Goal: Communication & Community: Answer question/provide support

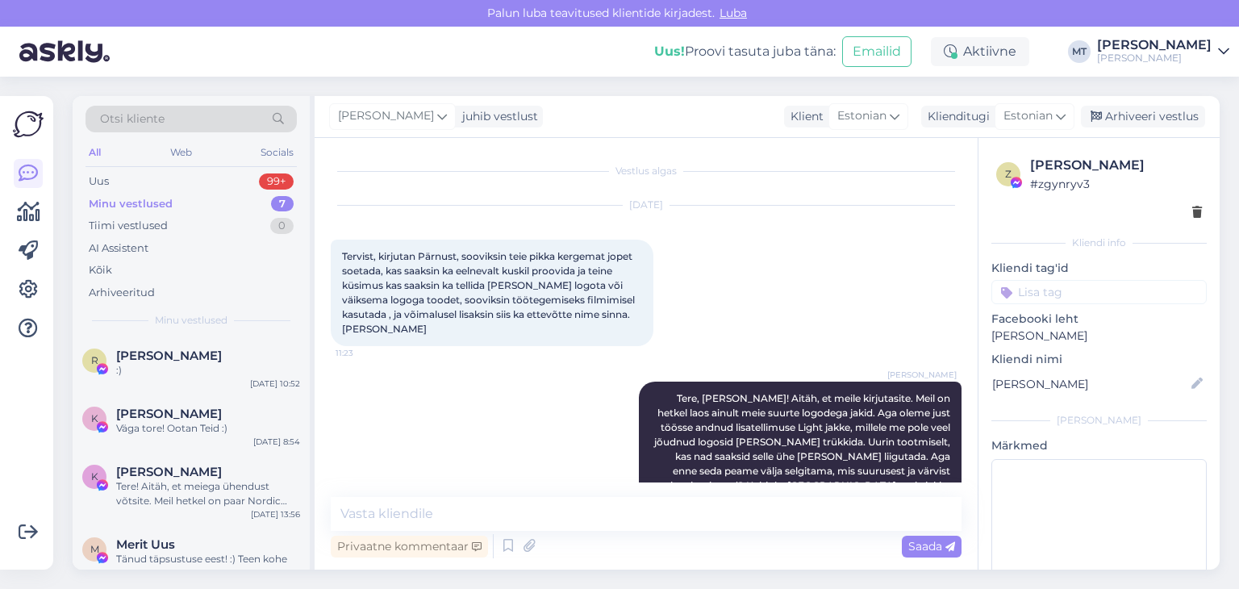
scroll to position [4009, 0]
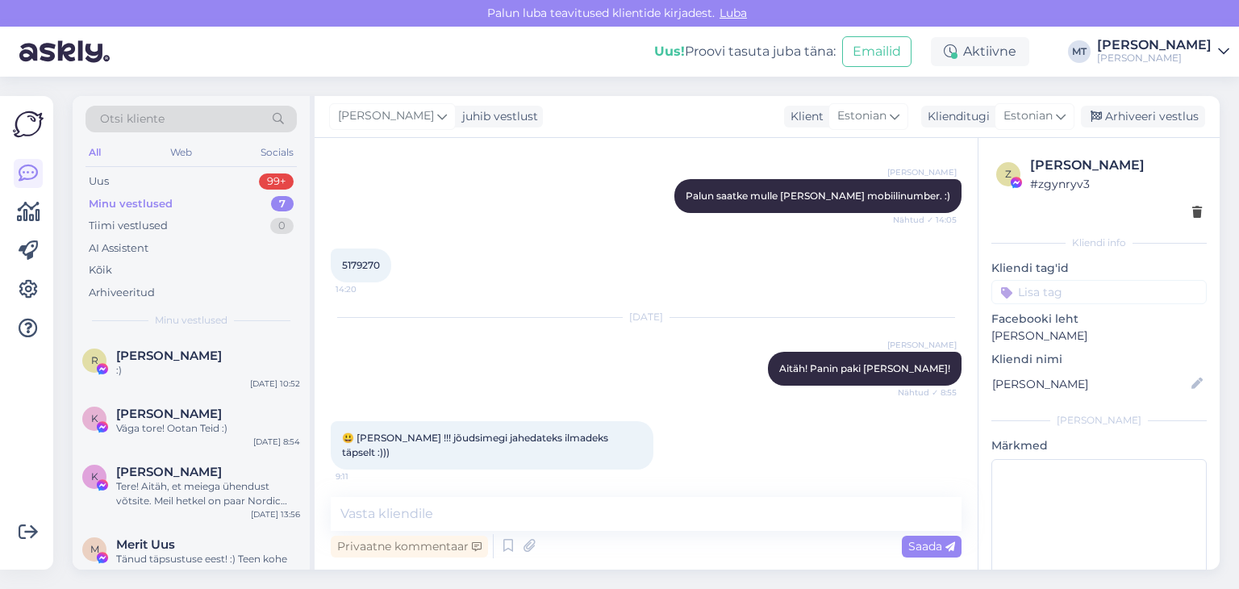
click at [142, 202] on div "Minu vestlused" at bounding box center [131, 204] width 84 height 16
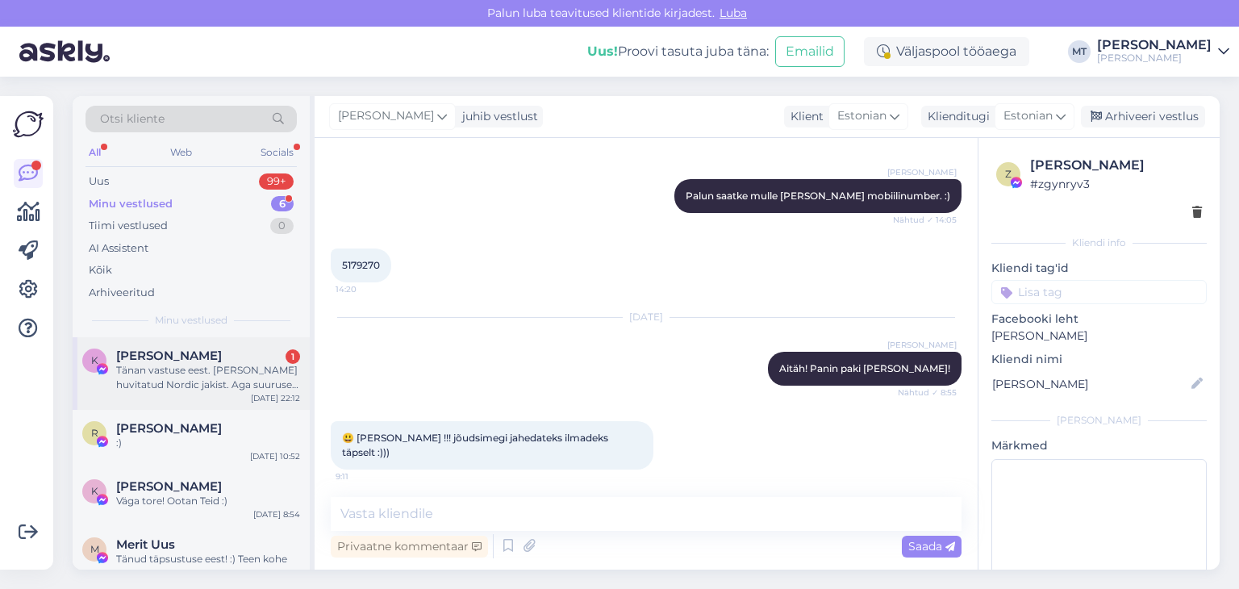
click at [169, 377] on div "Tänan vastuse eest. [PERSON_NAME] huvitatud Nordic jakist. Aga suuruse [PERSON_…" at bounding box center [208, 377] width 184 height 29
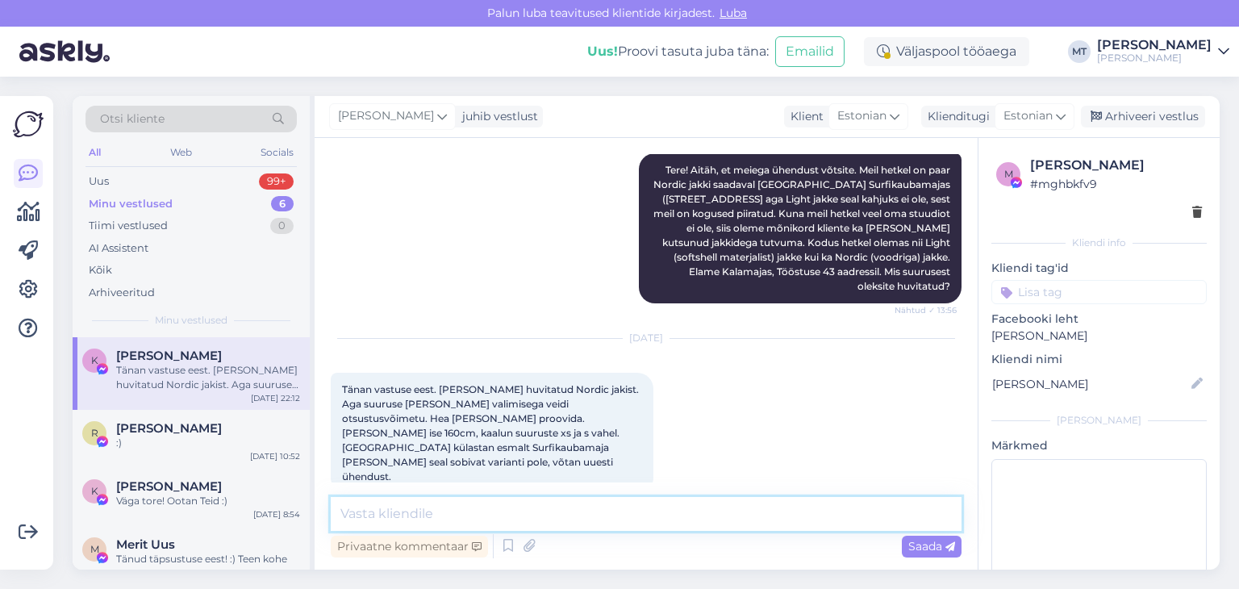
click at [594, 510] on textarea at bounding box center [646, 514] width 631 height 34
type textarea "T"
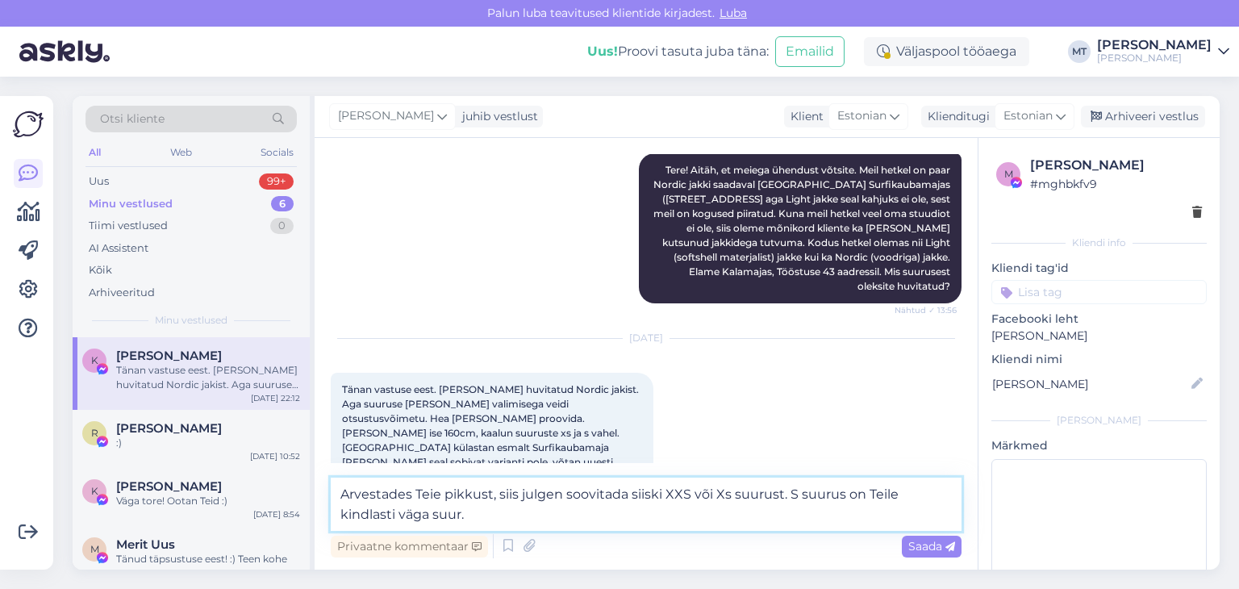
click at [664, 495] on textarea "Arvestades Teie pikkust, siis julgen soovitada siiski XXS või Xs suurust. S suu…" at bounding box center [646, 503] width 631 height 53
click at [765, 494] on textarea "Arvestades Teie pikkust, siis julgen soovitada siiski meie XXS või Xs suurust. …" at bounding box center [646, 503] width 631 height 53
drag, startPoint x: 815, startPoint y: 490, endPoint x: 758, endPoint y: 499, distance: 57.1
click at [758, 499] on textarea "Arvestades Teie pikkust, siis julgen soovitada siiski meie XXS või Xs suurust. …" at bounding box center [646, 503] width 631 height 53
click at [765, 501] on textarea "Arvestades Teie pikkust, siis julgen soovitada siiski meie XXS või Xs suurust. …" at bounding box center [646, 503] width 631 height 53
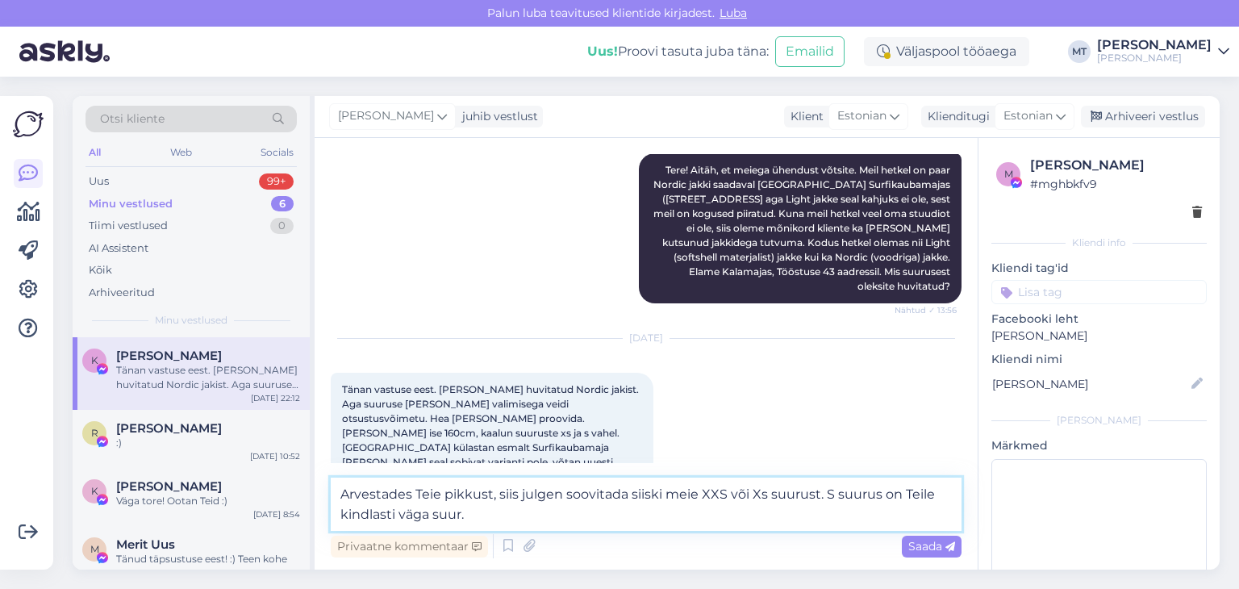
drag, startPoint x: 762, startPoint y: 497, endPoint x: 727, endPoint y: 493, distance: 35.7
click at [727, 493] on textarea "Arvestades Teie pikkust, siis julgen soovitada siiski meie XXS või Xs suurust. …" at bounding box center [646, 503] width 631 height 53
click at [430, 517] on textarea "Arvestades Teie pikkust, siis julgen soovitada siiski meie XXS suurust. S suuru…" at bounding box center [646, 503] width 631 height 53
click at [776, 493] on textarea "Arvestades Teie pikkust, siis julgen soovitada siiski meie XXS suurust. S suuru…" at bounding box center [646, 503] width 631 height 53
click at [665, 495] on textarea "Arvestades Teie pikkust, siis julgen soovitada siiski meie XXS suurust. S suuru…" at bounding box center [646, 503] width 631 height 53
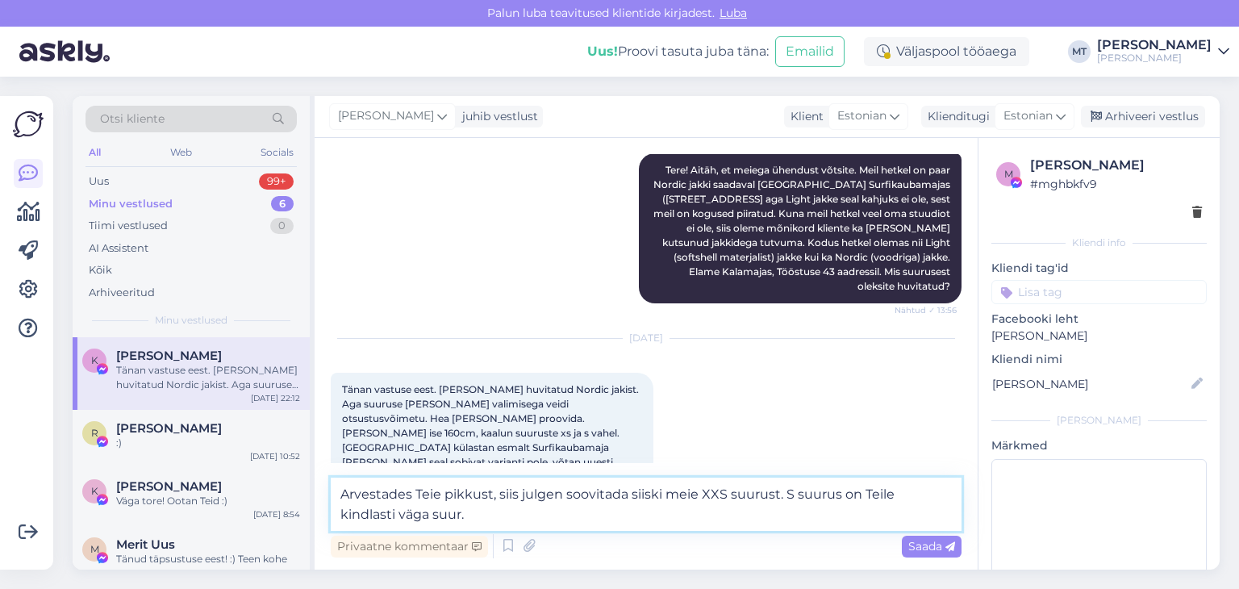
click at [698, 494] on textarea "Arvestades Teie pikkust, siis julgen soovitada siiski meie XXS suurust. S suuru…" at bounding box center [646, 503] width 631 height 53
click at [921, 494] on textarea "Arvestades Teie pikkust, siis julgen soovitada siiski meie Nordic jakki suuruse…" at bounding box center [646, 503] width 631 height 53
click at [511, 526] on textarea "Arvestades Teie pikkust, siis julgen soovitada siiski meie Nordic jakki suuruse…" at bounding box center [646, 503] width 631 height 53
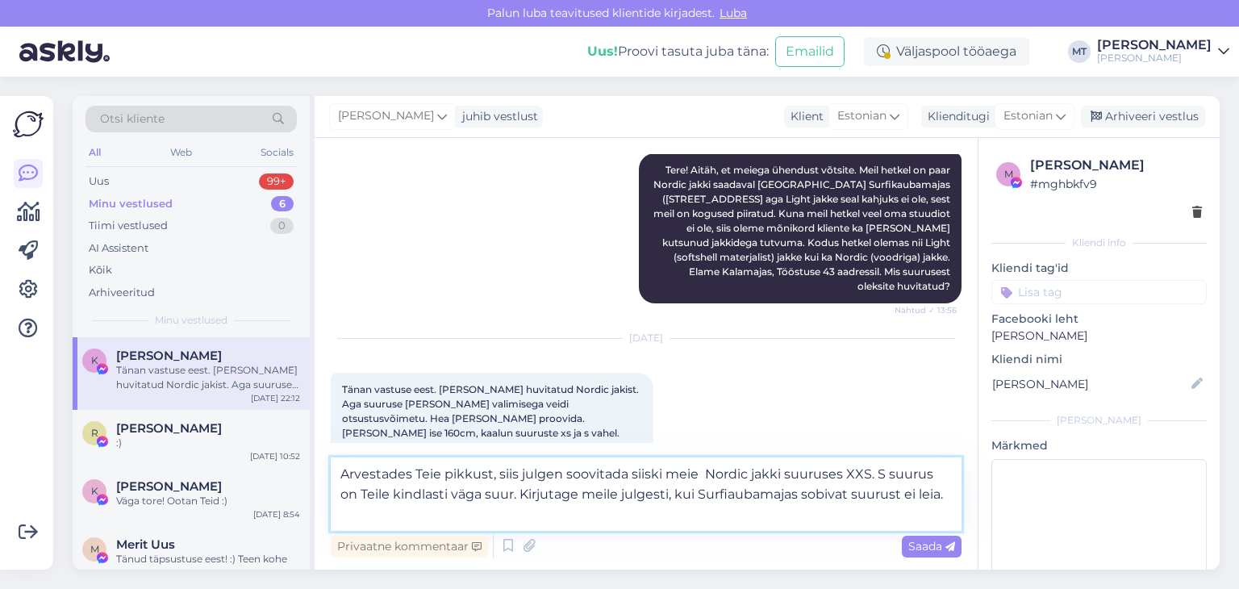
click at [710, 494] on textarea "Arvestades Teie pikkust, siis julgen soovitada siiski meie Nordic jakki suuruse…" at bounding box center [646, 493] width 631 height 73
click at [940, 494] on textarea "Arvestades Teie pikkust, siis julgen soovitada siiski meie Nordic jakki suuruse…" at bounding box center [646, 493] width 631 height 73
click at [704, 475] on textarea "Arvestades Teie pikkust, siis julgen soovitada siiski meie Nordic jakki suuruse…" at bounding box center [646, 493] width 631 height 73
type textarea "Arvestades Teie pikkust, siis julgen soovitada siiski meie Nordic jakki suuruse…"
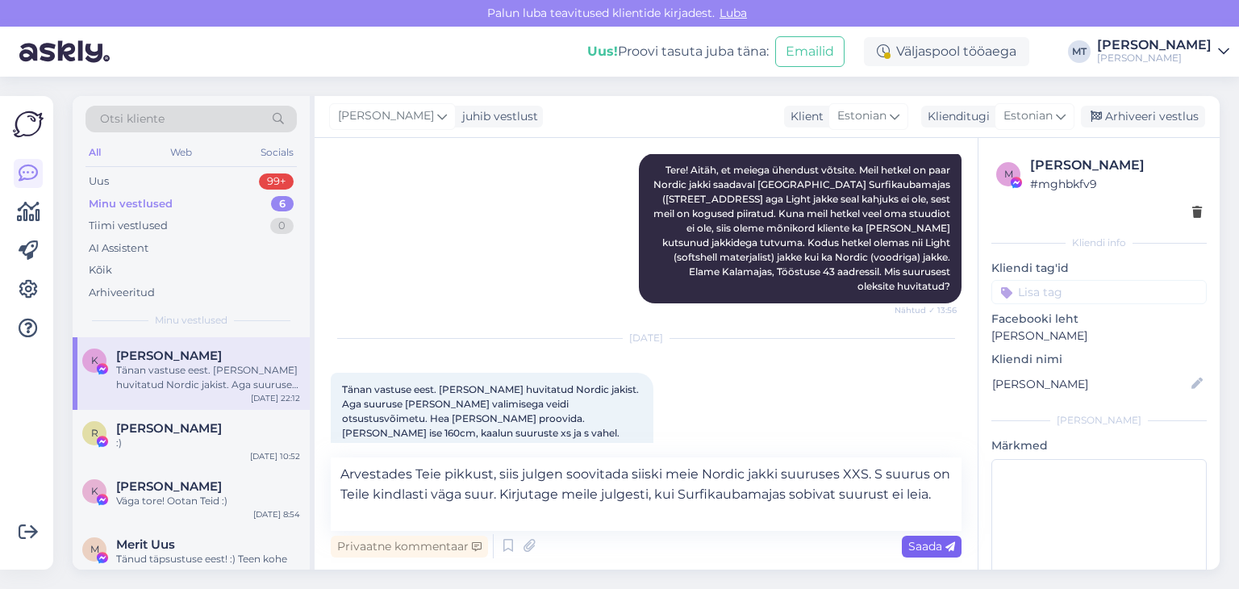
click at [918, 552] on span "Saada" at bounding box center [931, 546] width 47 height 15
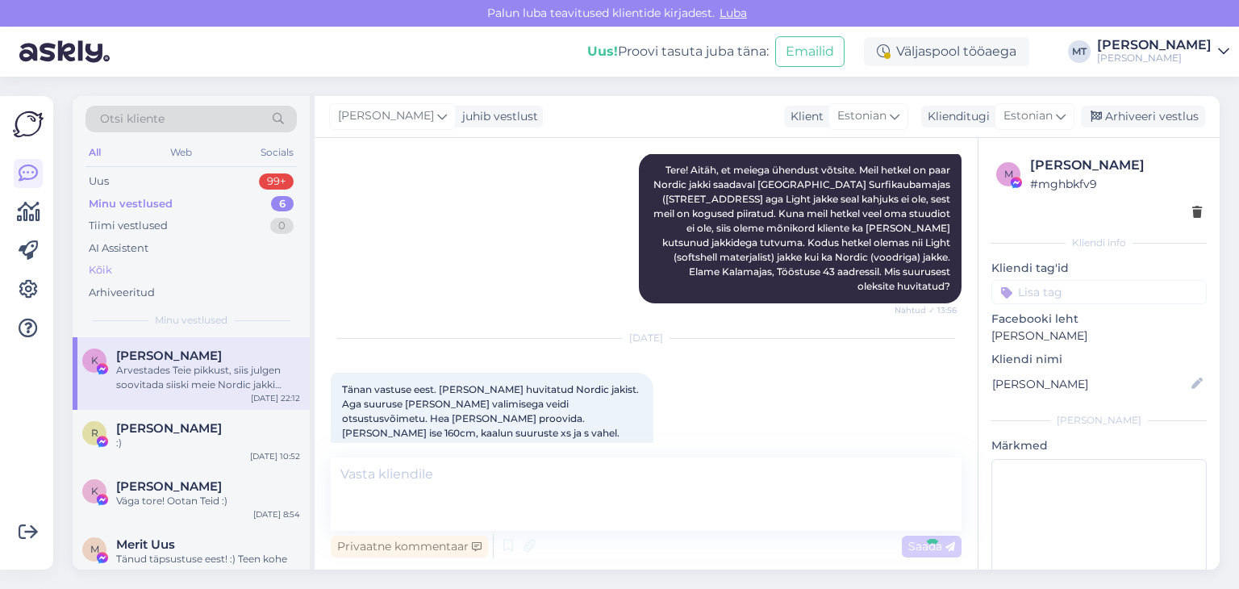
scroll to position [317, 0]
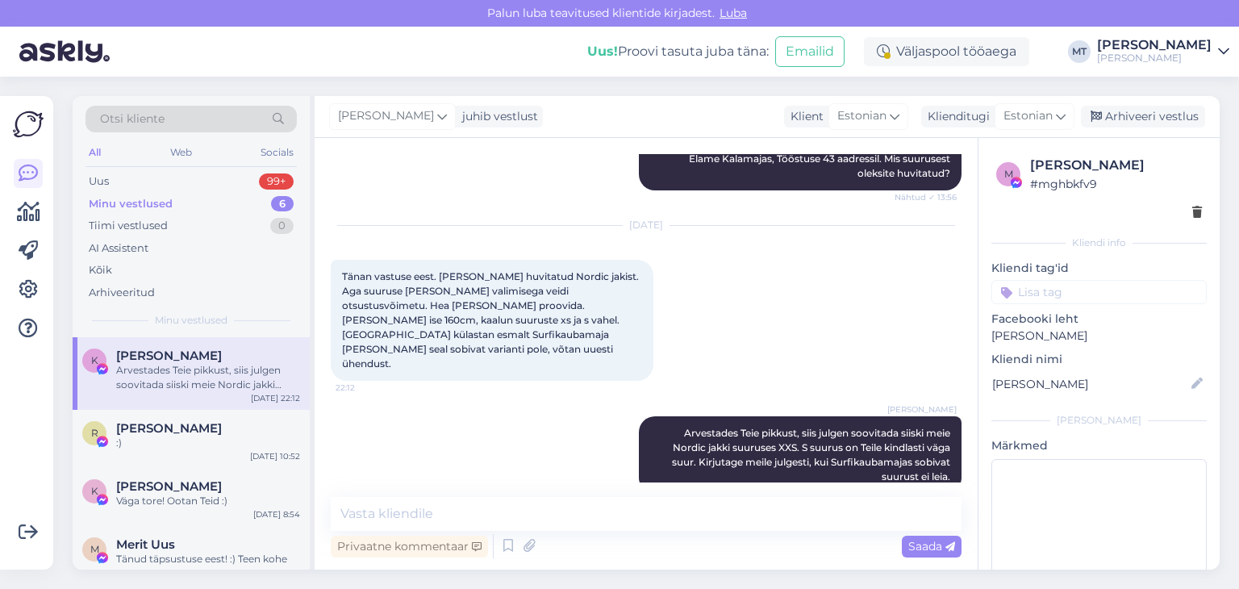
click at [156, 202] on div "Minu vestlused" at bounding box center [131, 204] width 84 height 16
